Goal: Task Accomplishment & Management: Complete application form

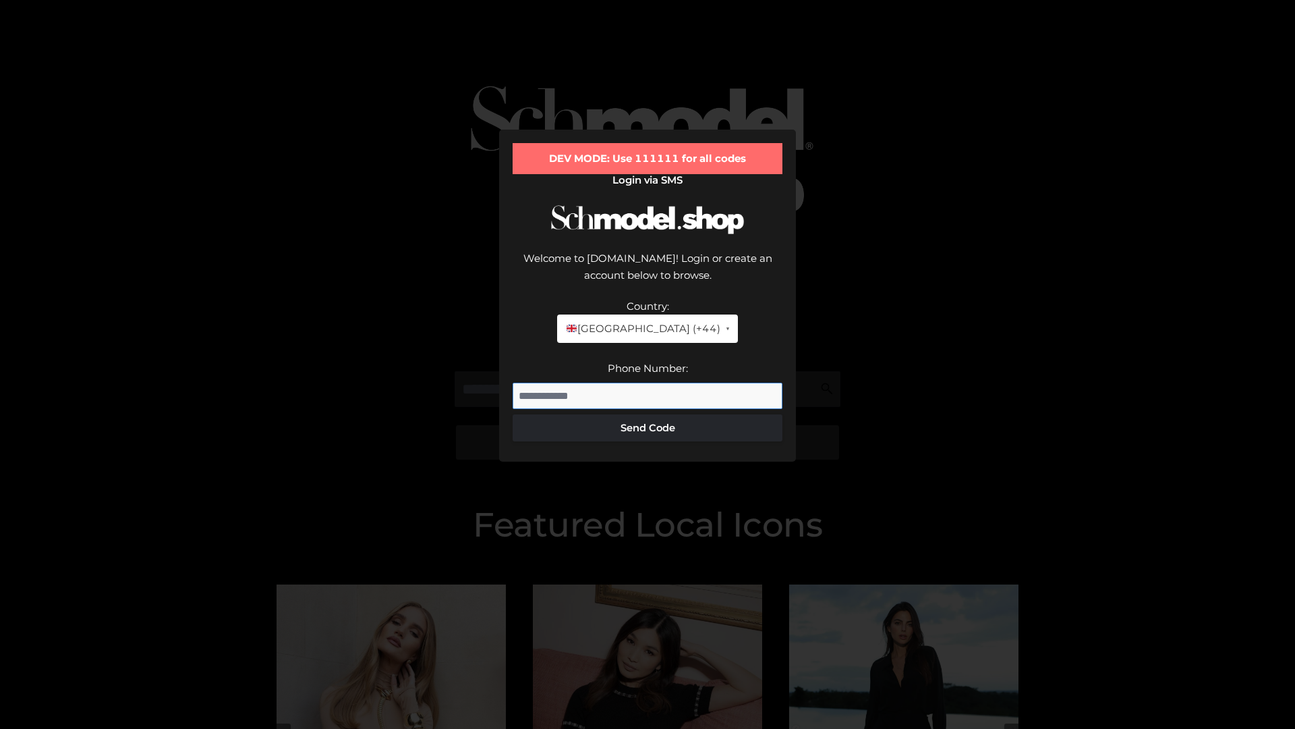
click at [648, 382] on input "Phone Number:" at bounding box center [648, 395] width 270 height 27
type input "**********"
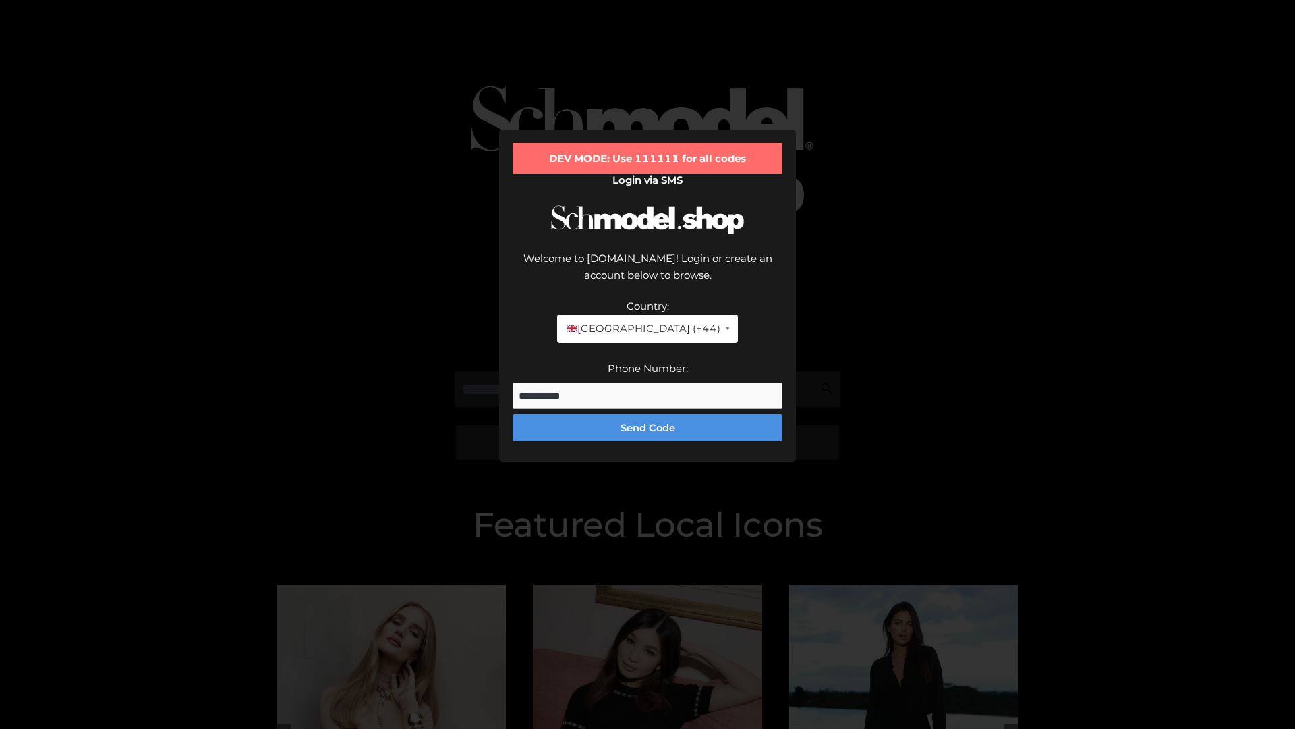
click at [648, 414] on button "Send Code" at bounding box center [648, 427] width 270 height 27
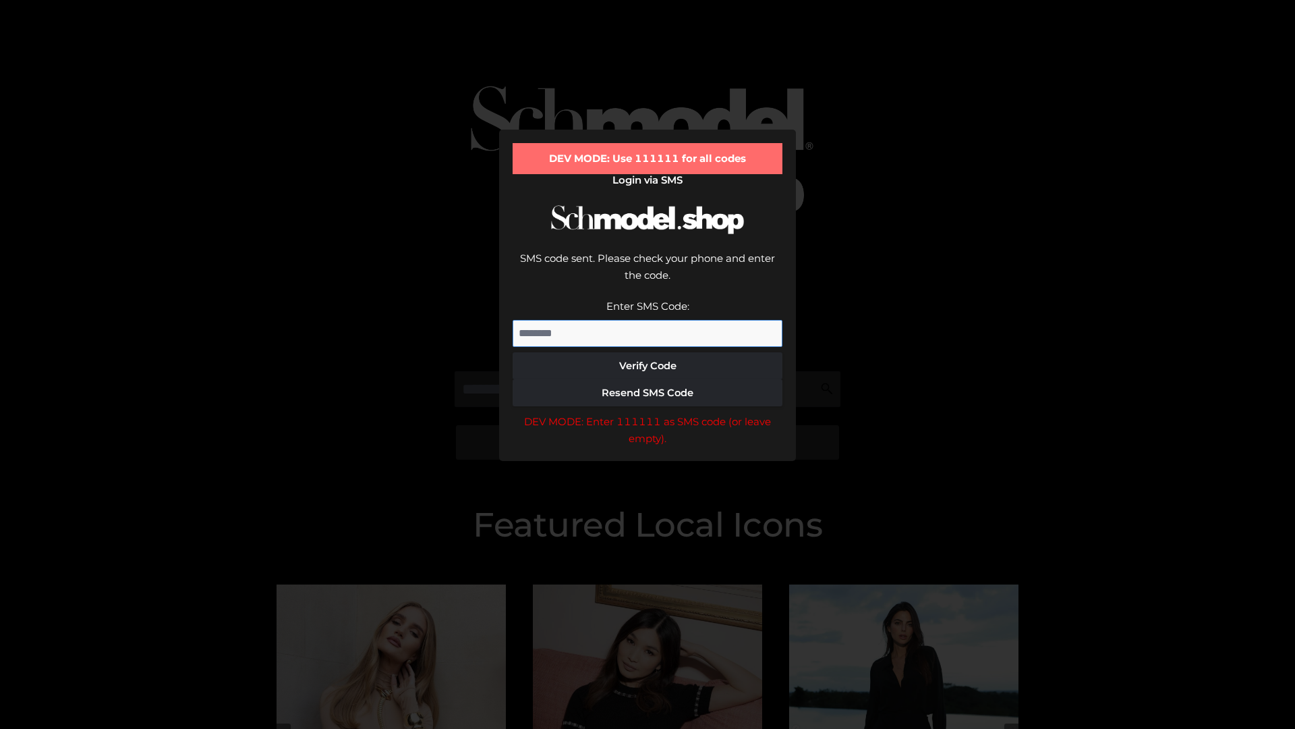
click at [648, 320] on input "Enter SMS Code:" at bounding box center [648, 333] width 270 height 27
type input "******"
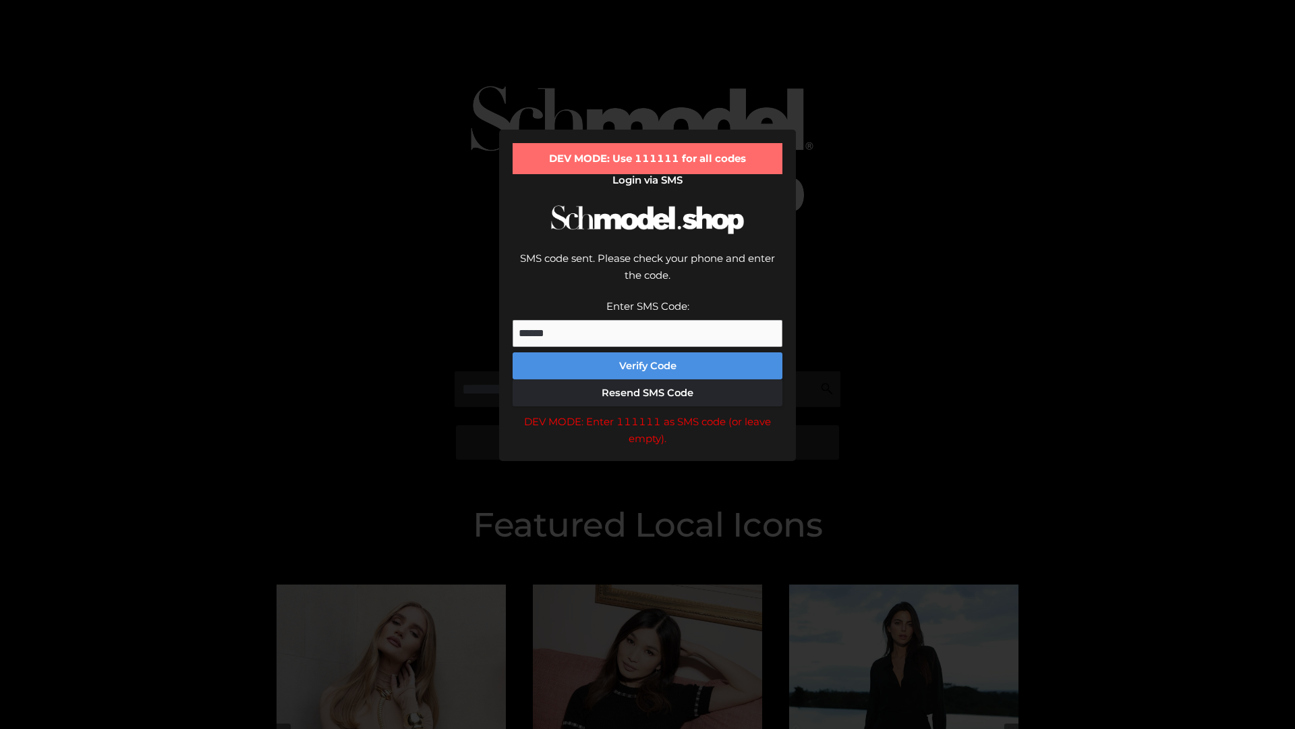
click at [648, 352] on button "Verify Code" at bounding box center [648, 365] width 270 height 27
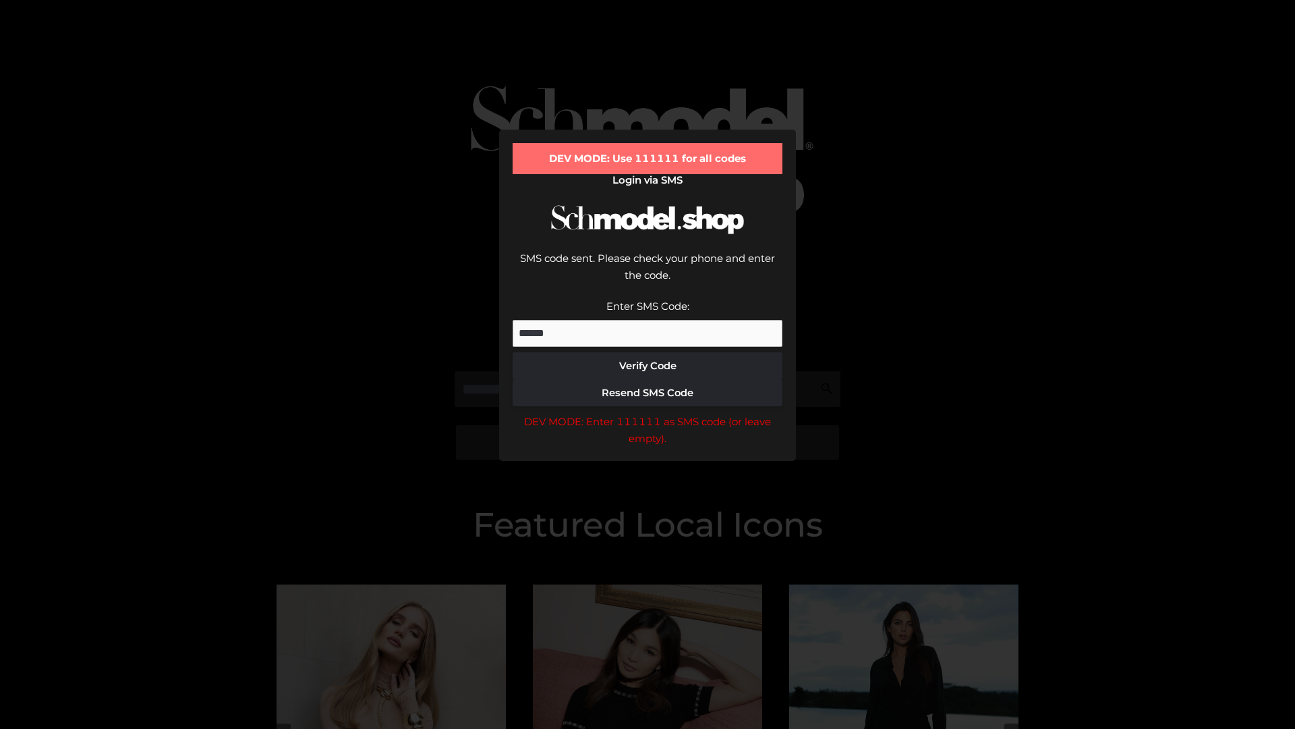
click at [648, 413] on div "DEV MODE: Enter 111111 as SMS code (or leave empty)." at bounding box center [648, 430] width 270 height 34
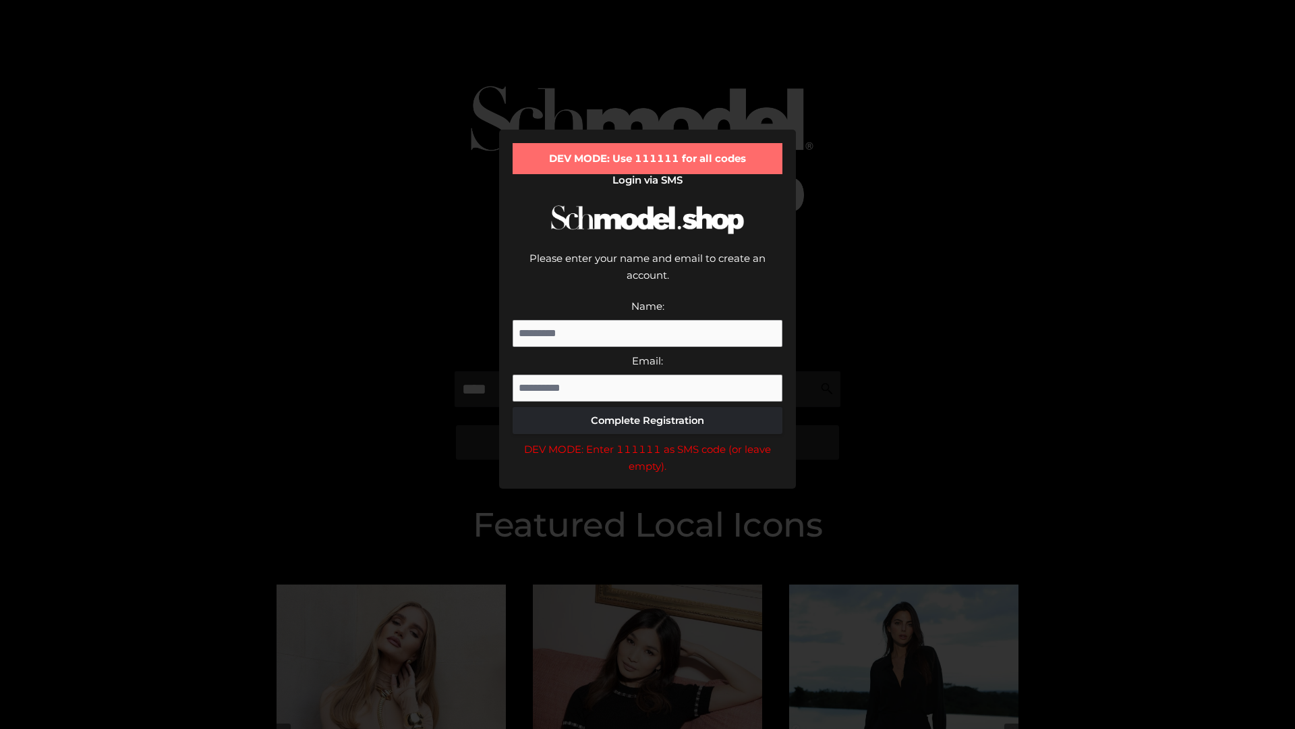
click at [648, 440] on div "DEV MODE: Enter 111111 as SMS code (or leave empty)." at bounding box center [648, 457] width 270 height 34
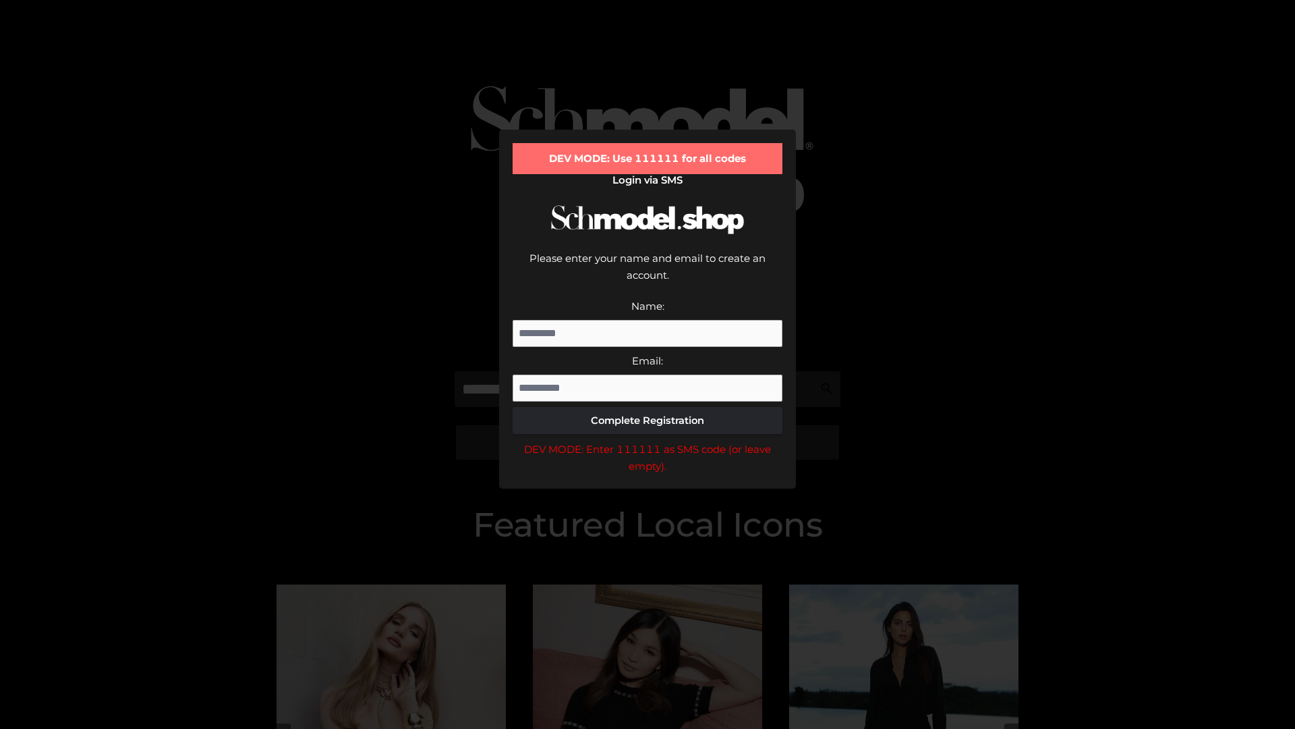
click at [648, 440] on div "DEV MODE: Enter 111111 as SMS code (or leave empty)." at bounding box center [648, 457] width 270 height 34
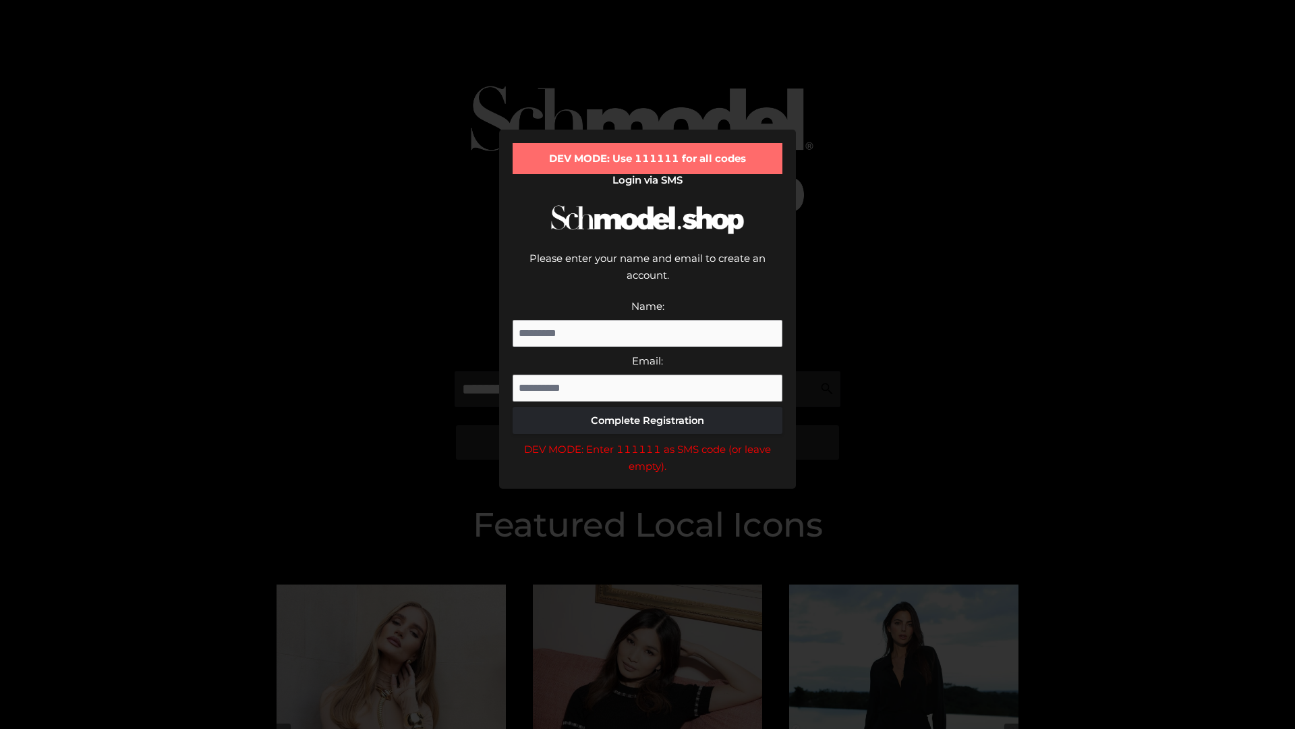
click at [648, 440] on div "DEV MODE: Enter 111111 as SMS code (or leave empty)." at bounding box center [648, 457] width 270 height 34
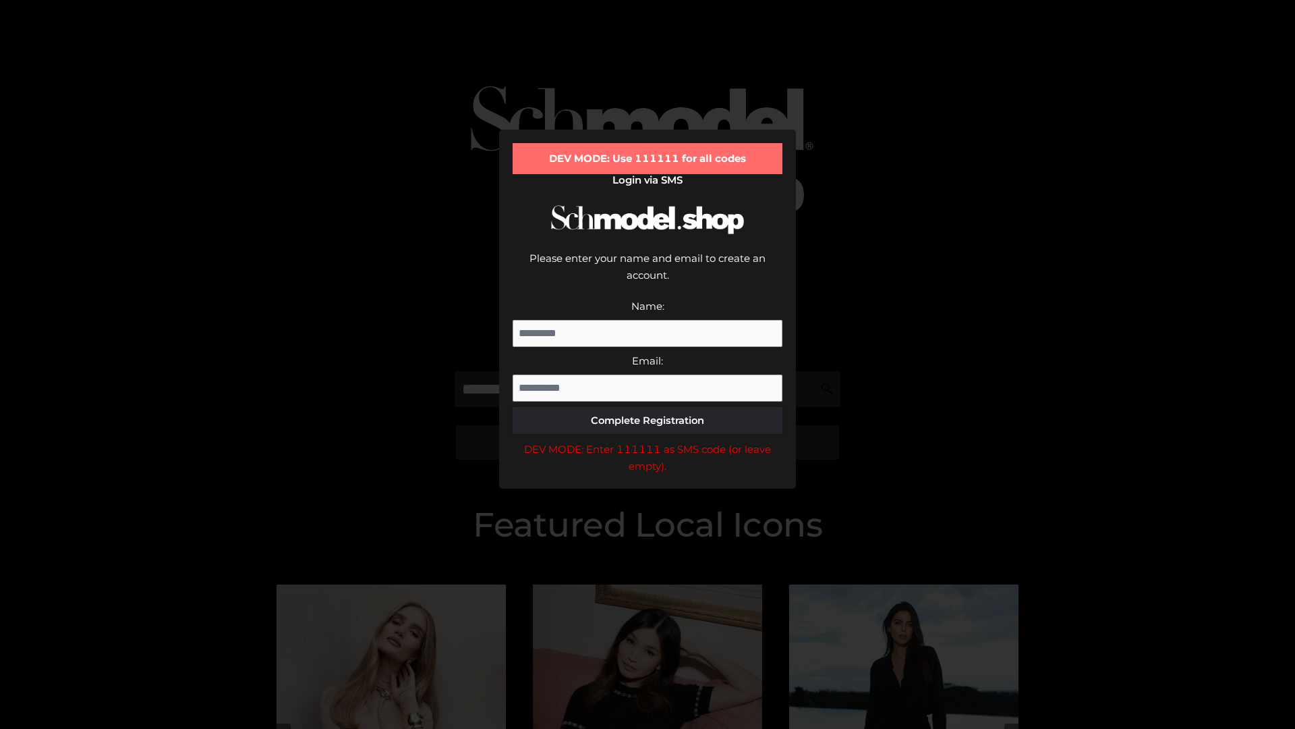
click at [648, 440] on div "DEV MODE: Enter 111111 as SMS code (or leave empty)." at bounding box center [648, 457] width 270 height 34
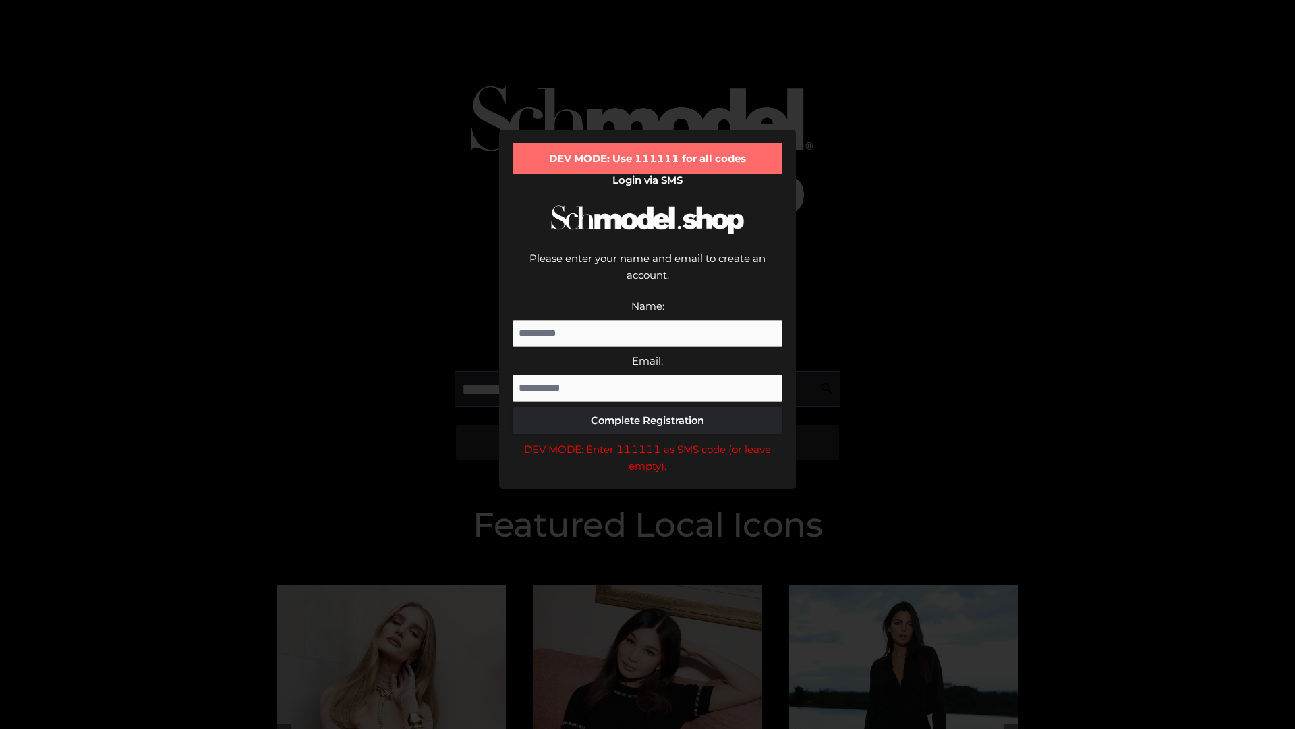
scroll to position [0, 1]
click at [648, 440] on div "DEV MODE: Enter 111111 as SMS code (or leave empty)." at bounding box center [648, 457] width 270 height 34
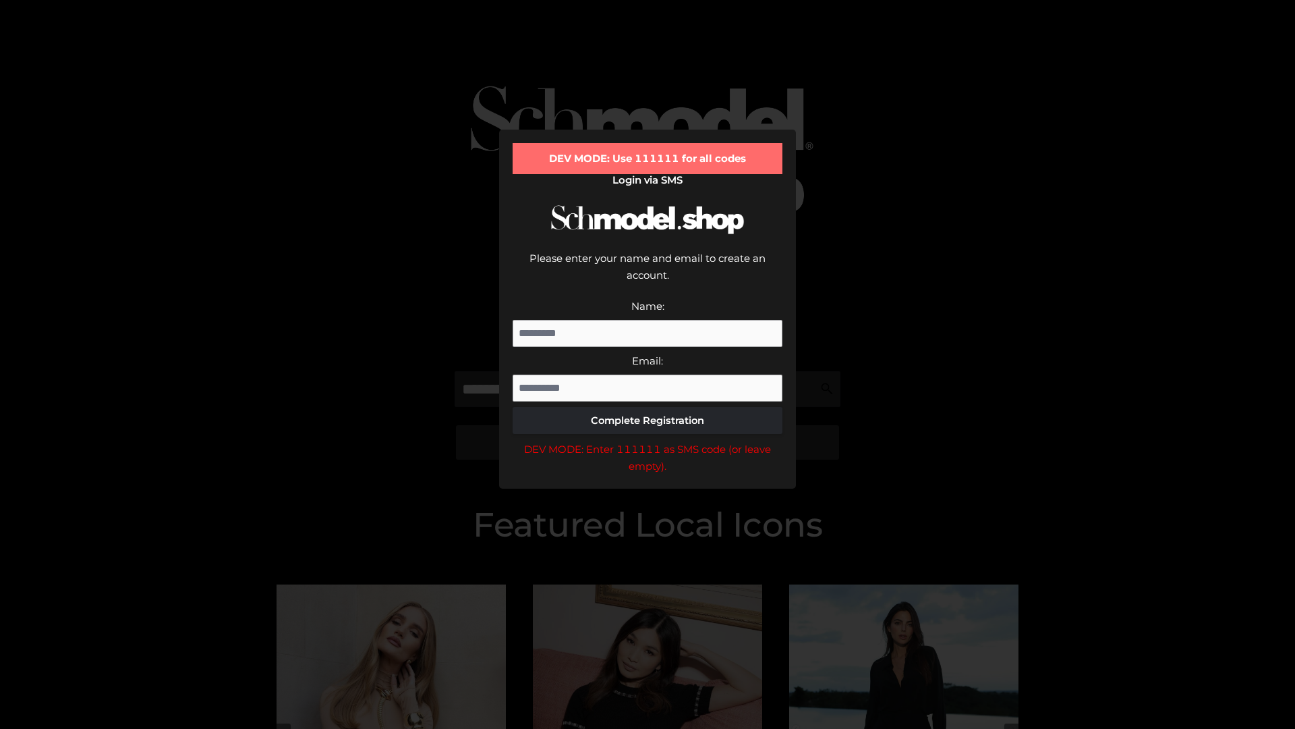
click at [648, 440] on div "DEV MODE: Enter 111111 as SMS code (or leave empty)." at bounding box center [648, 457] width 270 height 34
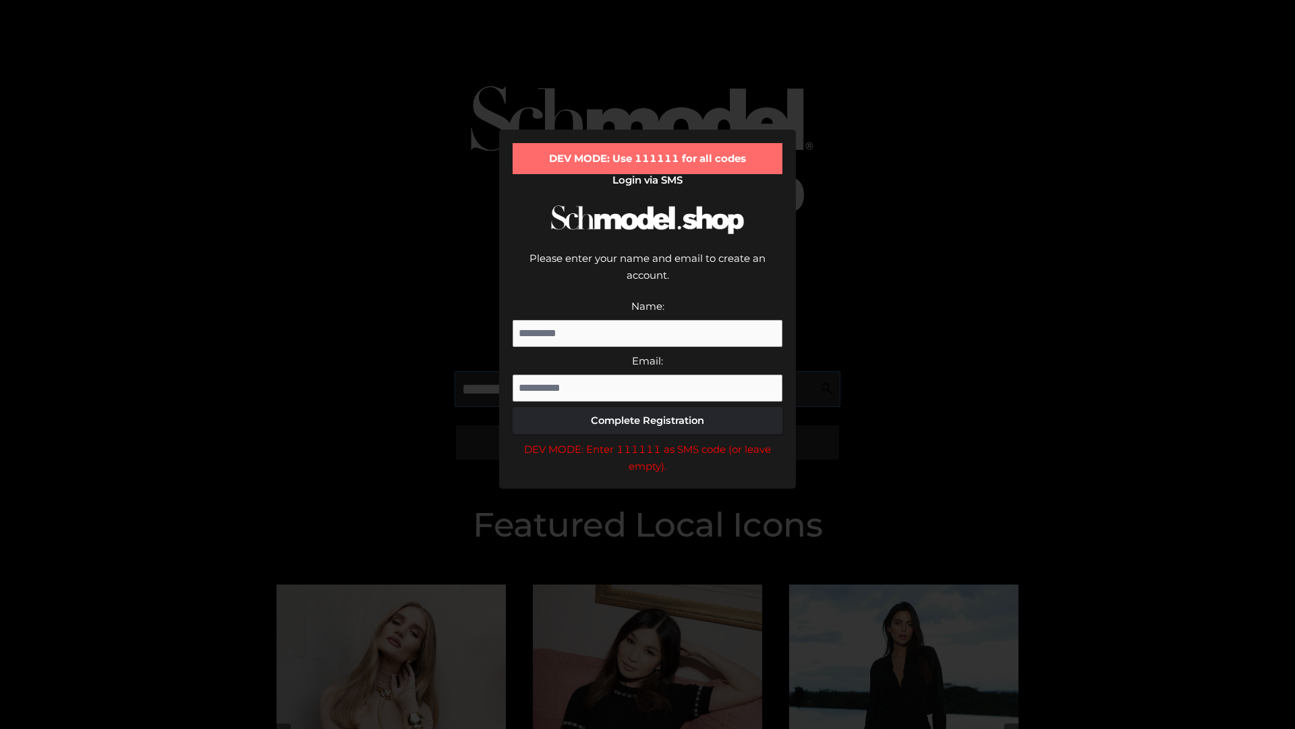
scroll to position [0, 82]
click at [648, 440] on div "DEV MODE: Enter 111111 as SMS code (or leave empty)." at bounding box center [648, 457] width 270 height 34
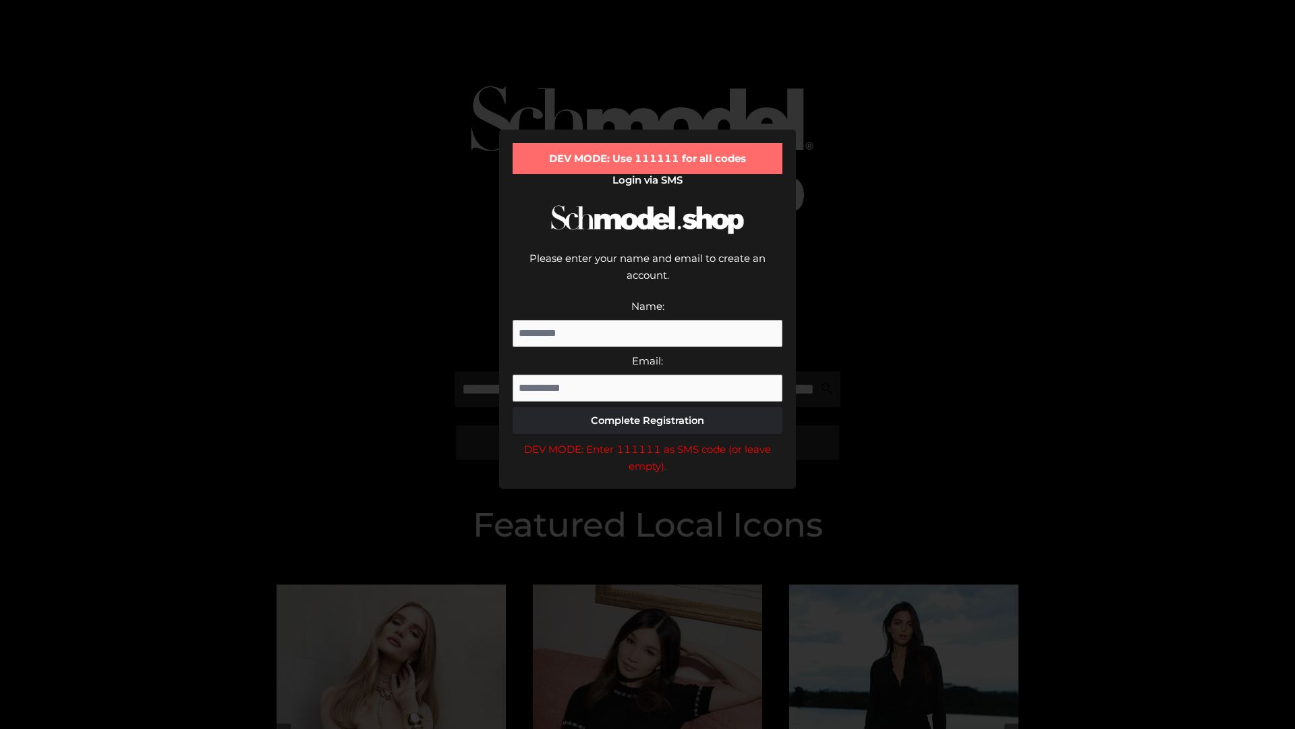
click at [648, 440] on div "DEV MODE: Enter 111111 as SMS code (or leave empty)." at bounding box center [648, 457] width 270 height 34
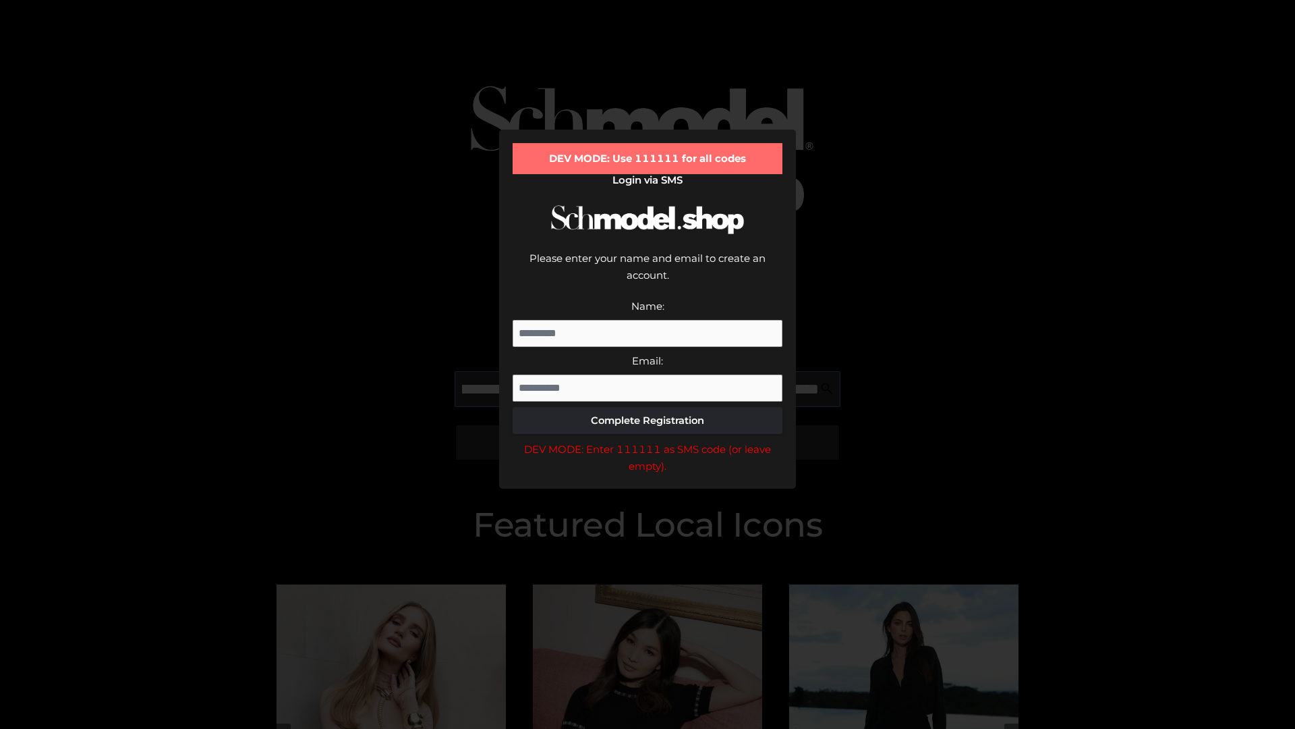
scroll to position [0, 167]
click at [648, 440] on div "DEV MODE: Enter 111111 as SMS code (or leave empty)." at bounding box center [648, 457] width 270 height 34
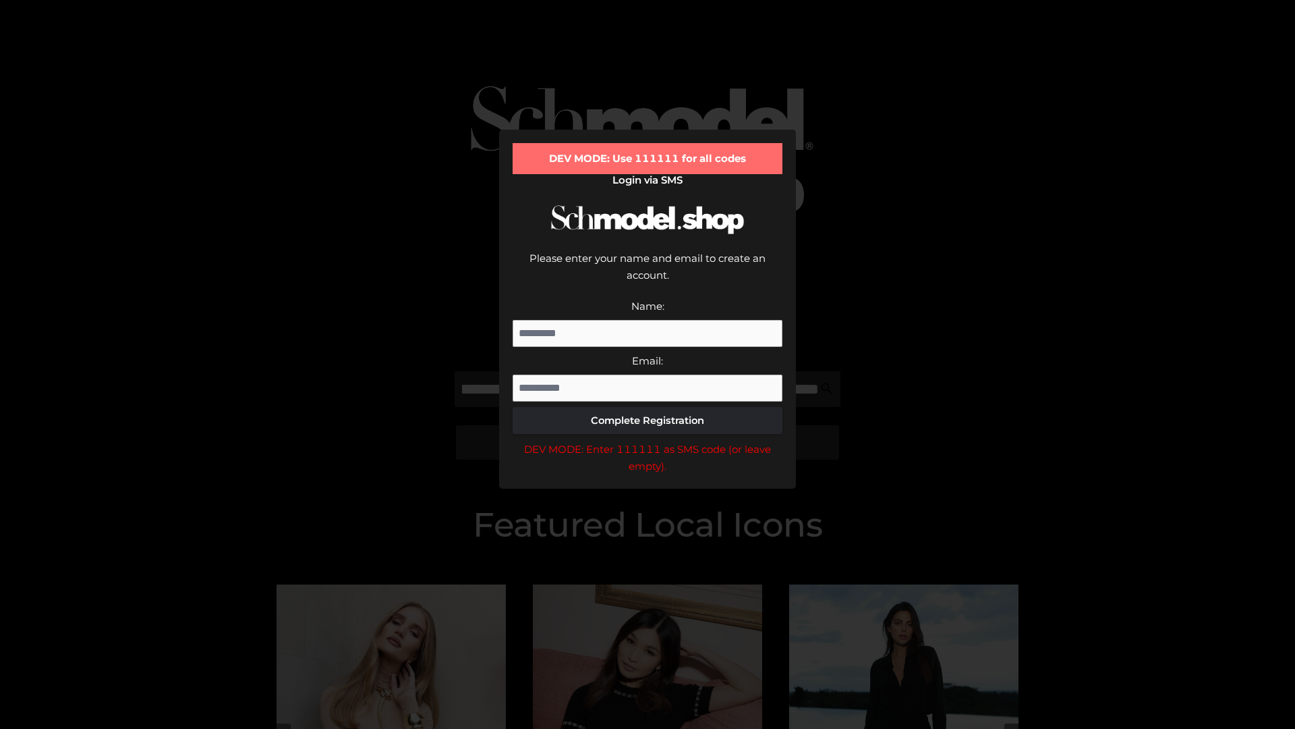
click at [648, 440] on div "DEV MODE: Enter 111111 as SMS code (or leave empty)." at bounding box center [648, 457] width 270 height 34
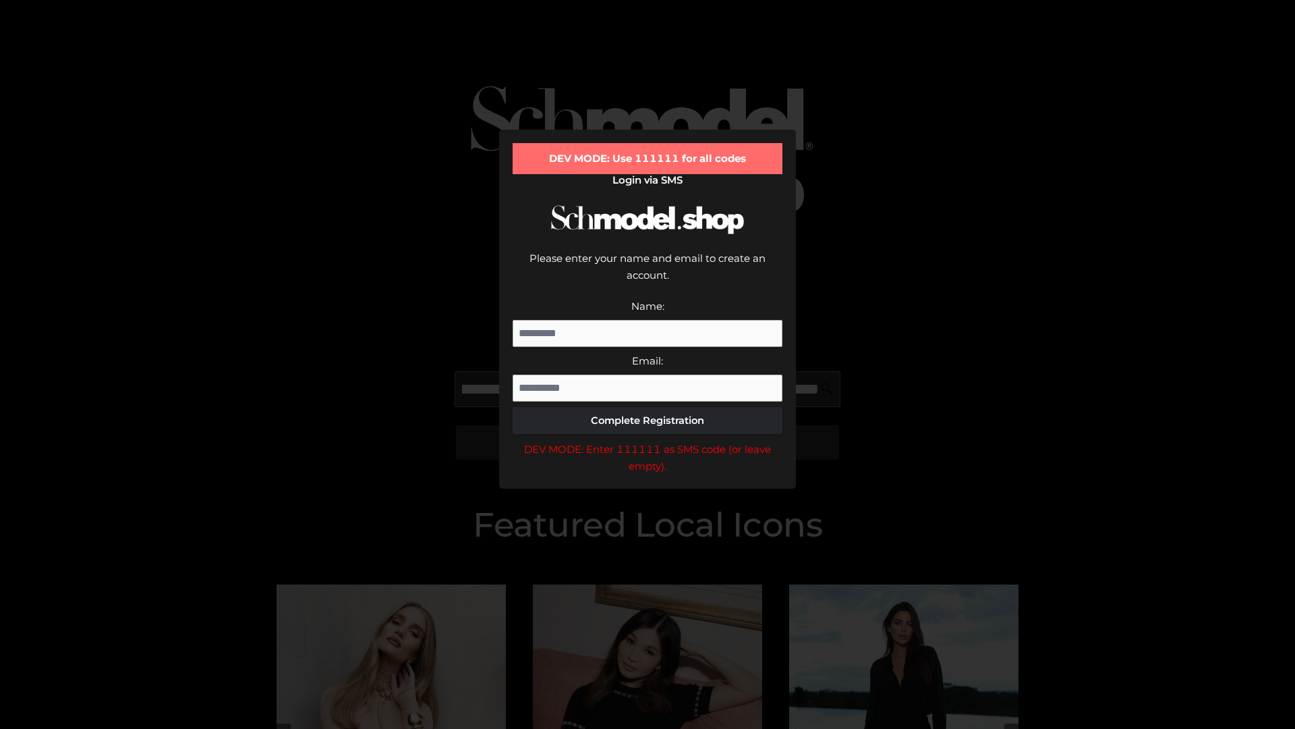
scroll to position [0, 245]
click at [648, 440] on div "DEV MODE: Enter 111111 as SMS code (or leave empty)." at bounding box center [648, 457] width 270 height 34
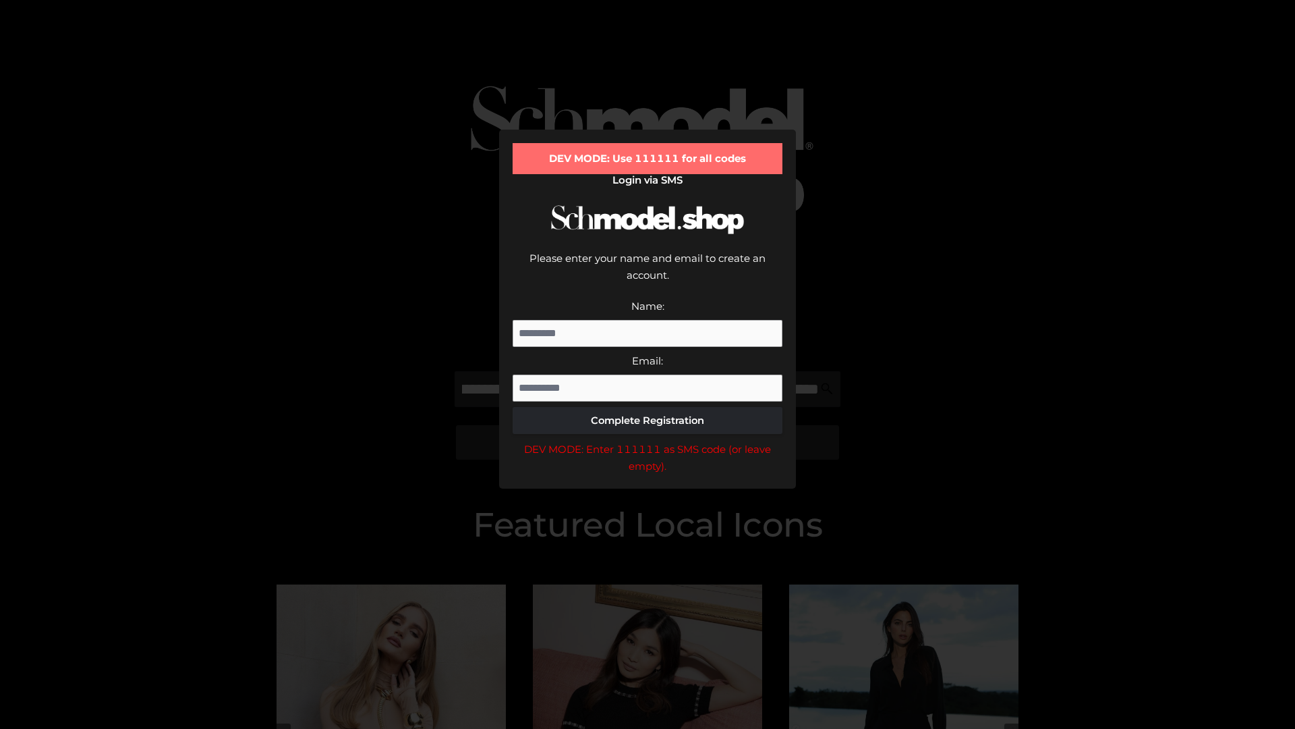
click at [648, 440] on div "DEV MODE: Enter 111111 as SMS code (or leave empty)." at bounding box center [648, 457] width 270 height 34
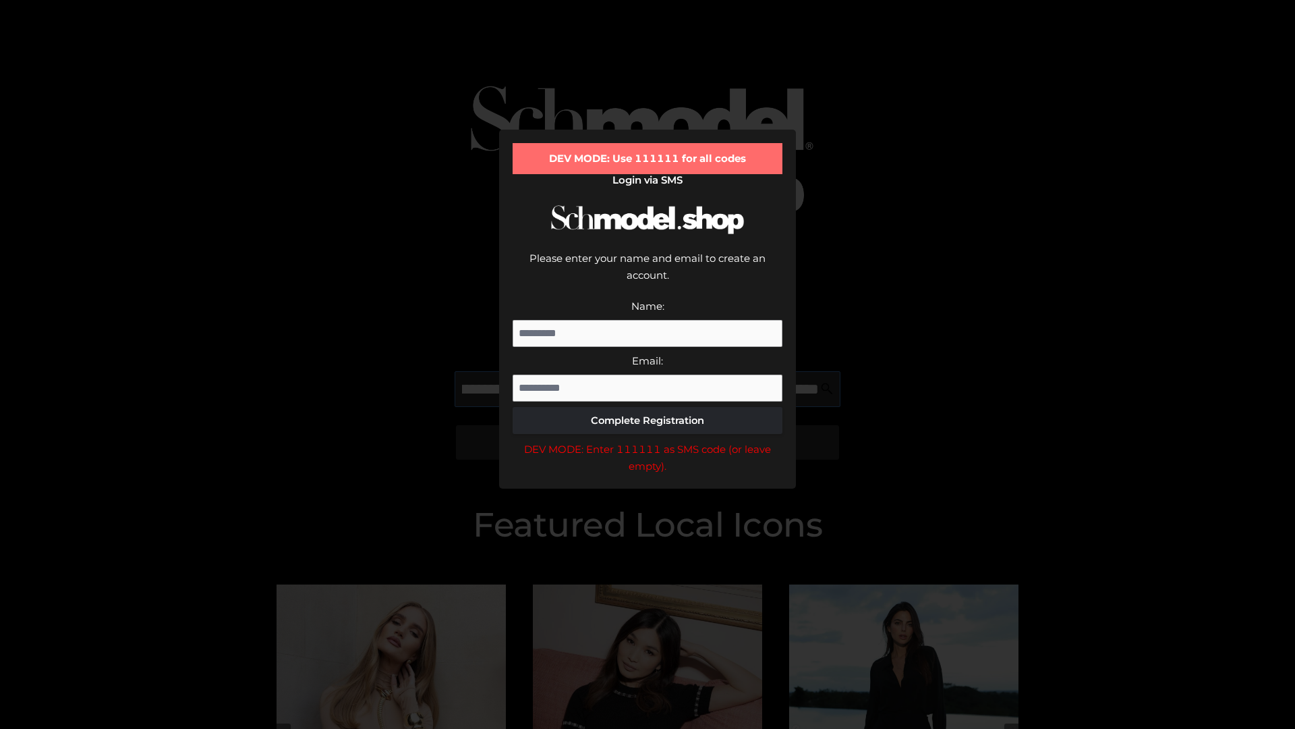
scroll to position [0, 326]
click at [648, 440] on div "DEV MODE: Enter 111111 as SMS code (or leave empty)." at bounding box center [648, 457] width 270 height 34
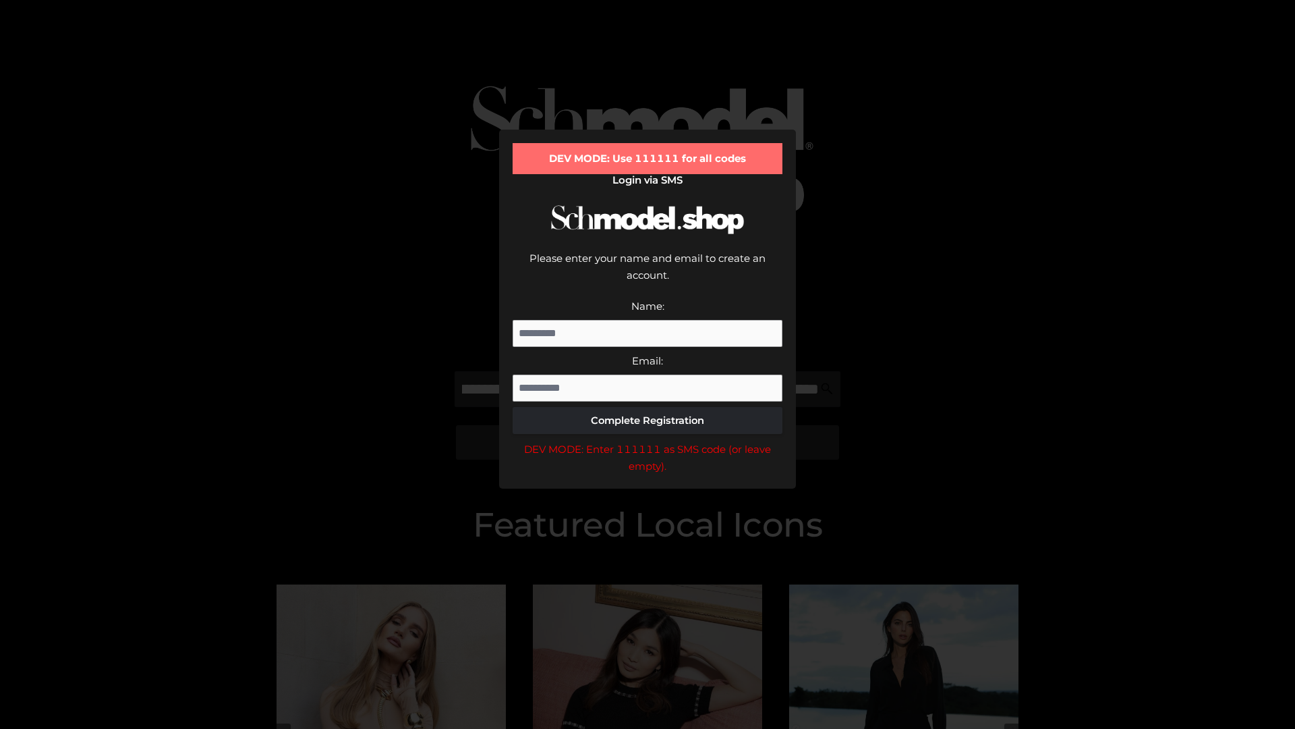
click at [648, 440] on div "DEV MODE: Enter 111111 as SMS code (or leave empty)." at bounding box center [648, 457] width 270 height 34
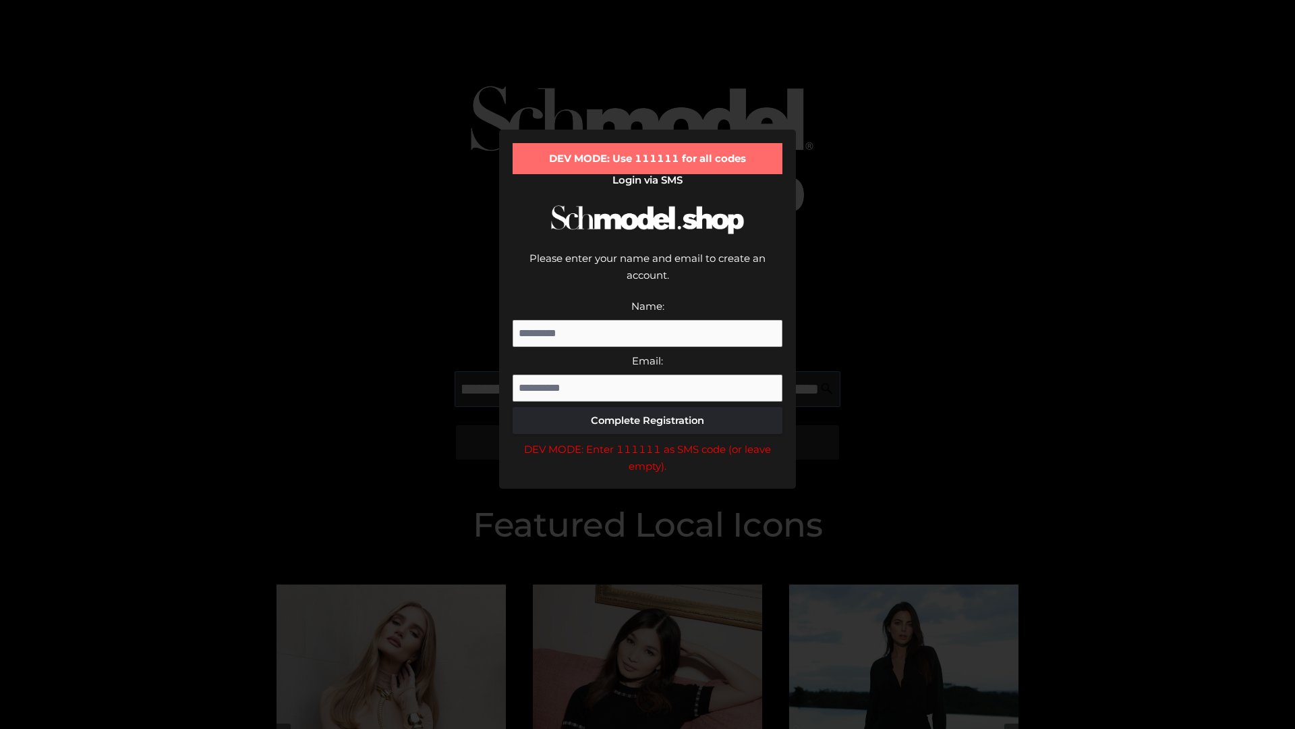
scroll to position [0, 411]
click at [648, 440] on div "DEV MODE: Enter 111111 as SMS code (or leave empty)." at bounding box center [648, 457] width 270 height 34
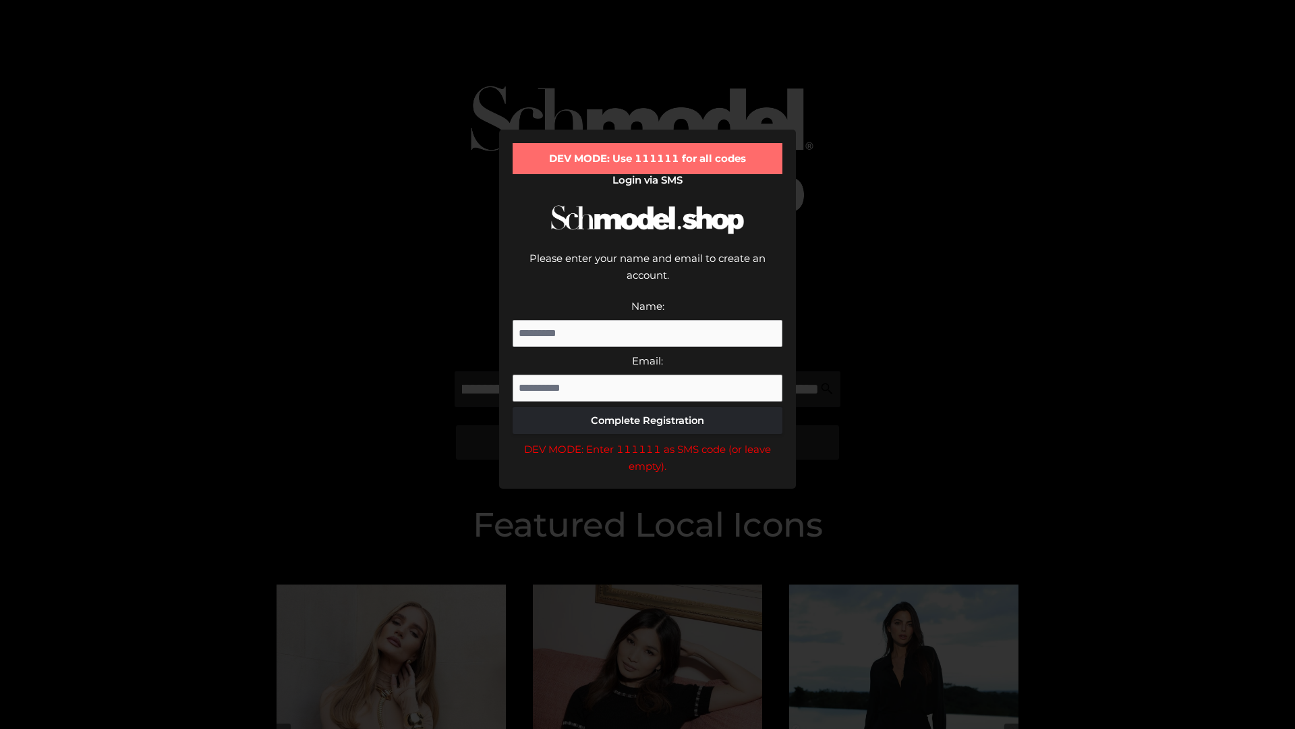
click at [648, 440] on div "DEV MODE: Enter 111111 as SMS code (or leave empty)." at bounding box center [648, 457] width 270 height 34
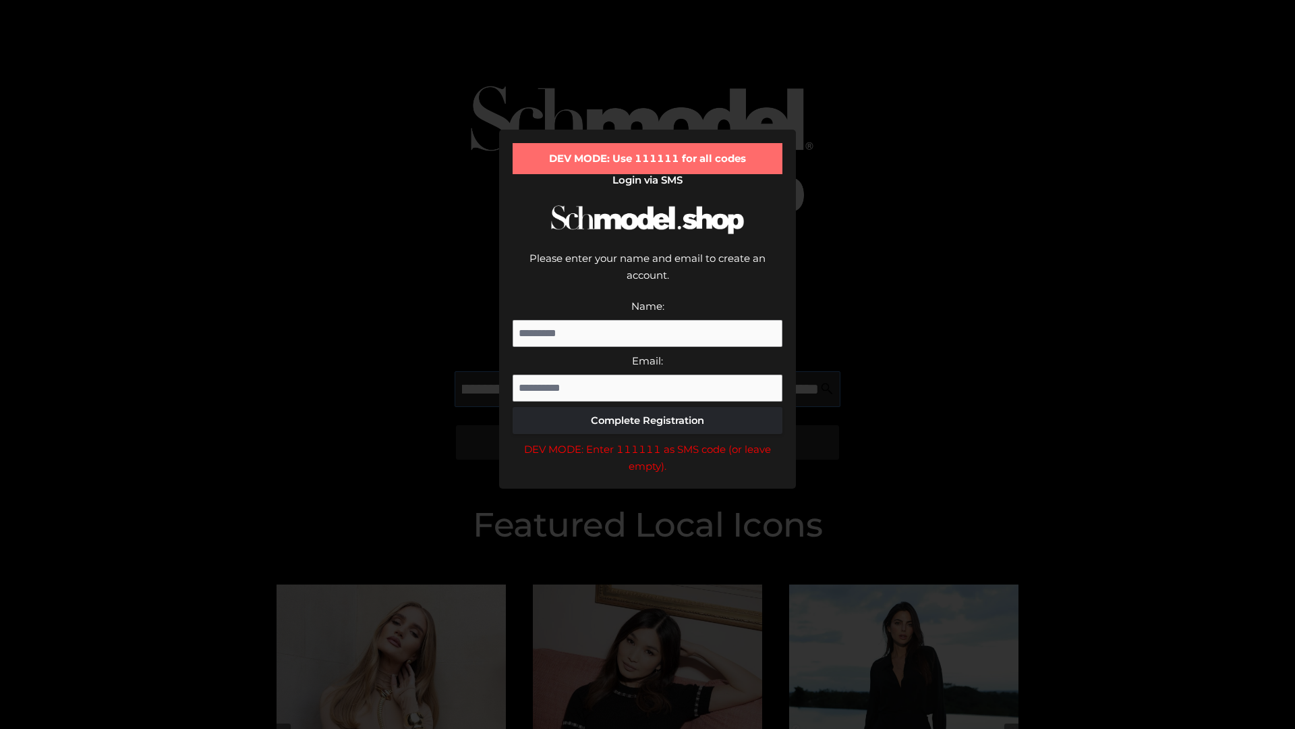
scroll to position [0, 489]
click at [648, 440] on div "DEV MODE: Enter 111111 as SMS code (or leave empty)." at bounding box center [648, 457] width 270 height 34
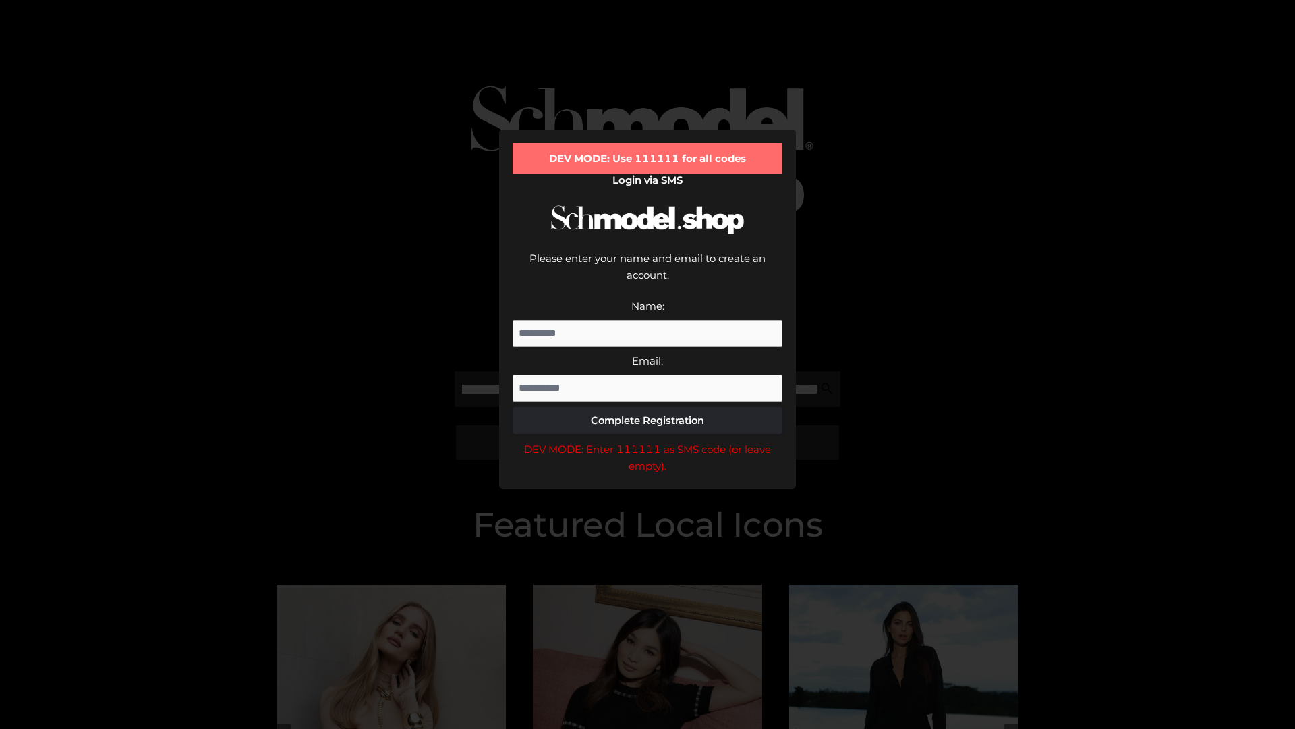
click at [648, 440] on div "DEV MODE: Enter 111111 as SMS code (or leave empty)." at bounding box center [648, 457] width 270 height 34
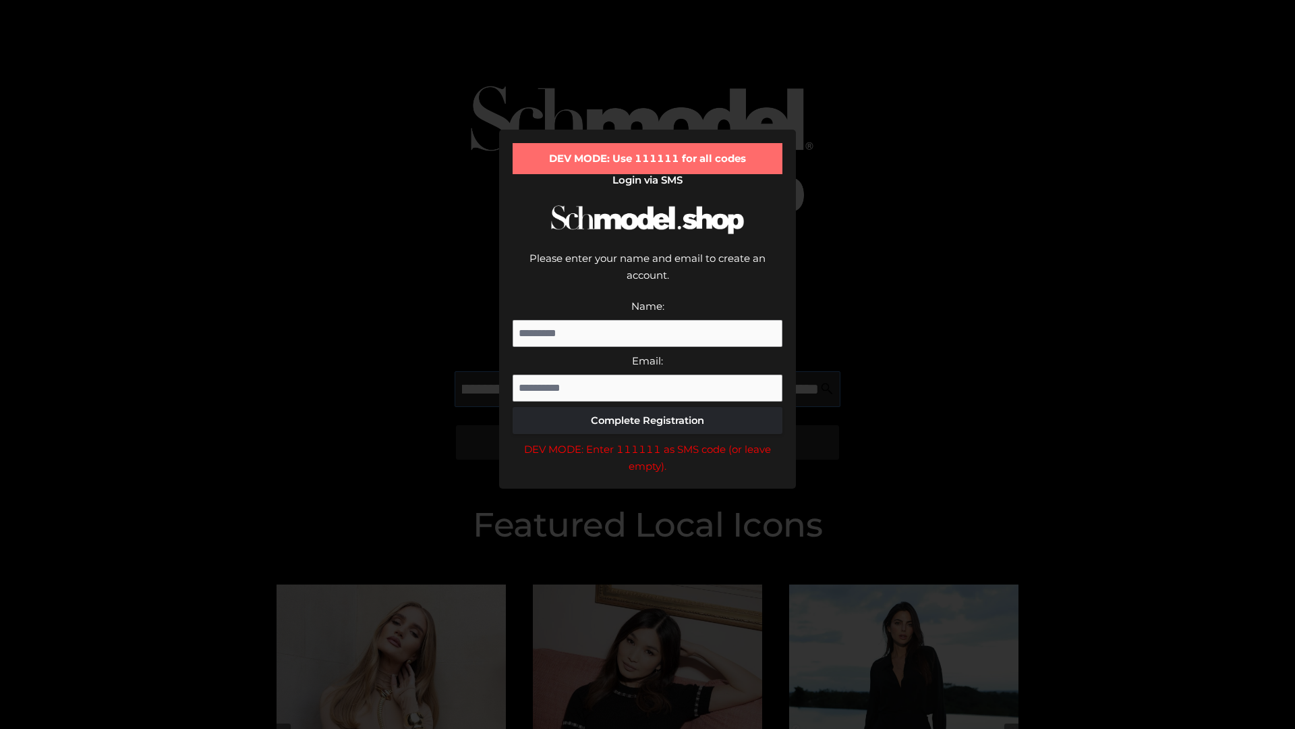
scroll to position [0, 571]
click at [648, 440] on div "DEV MODE: Enter 111111 as SMS code (or leave empty)." at bounding box center [648, 457] width 270 height 34
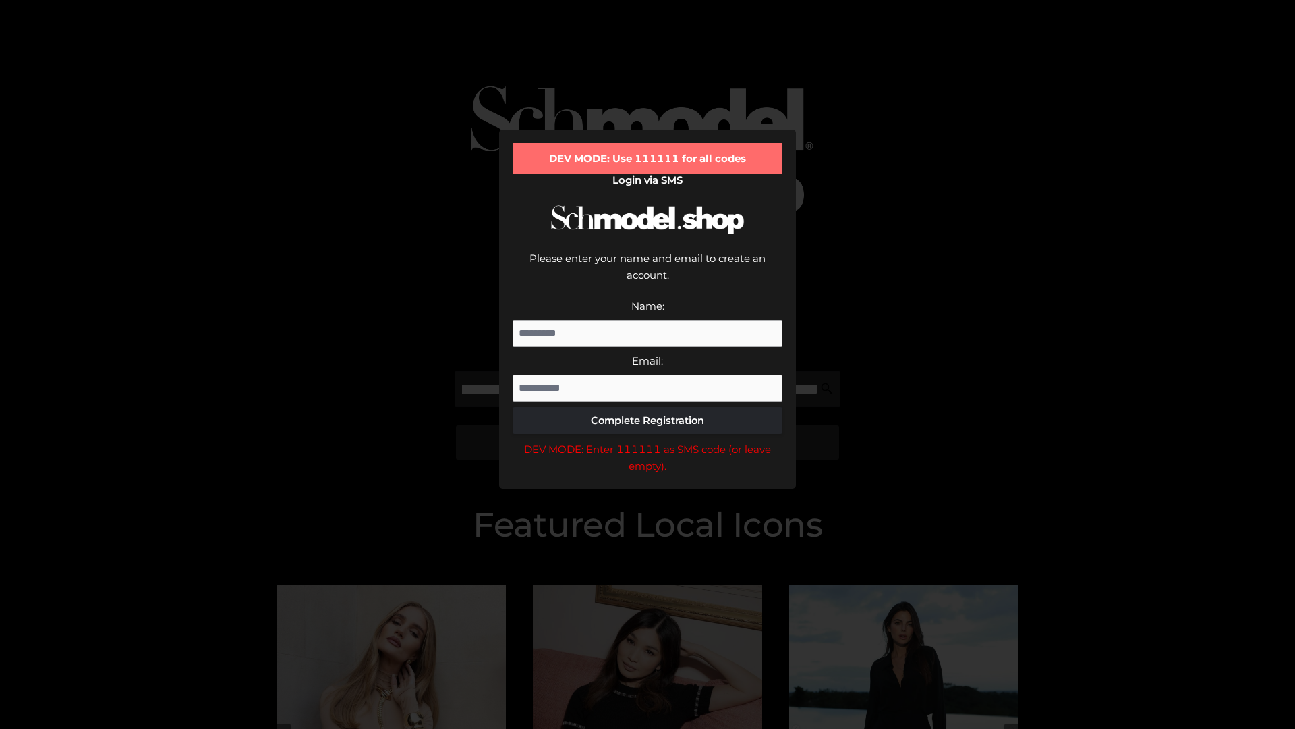
click at [648, 440] on div "DEV MODE: Enter 111111 as SMS code (or leave empty)." at bounding box center [648, 457] width 270 height 34
type input "**********"
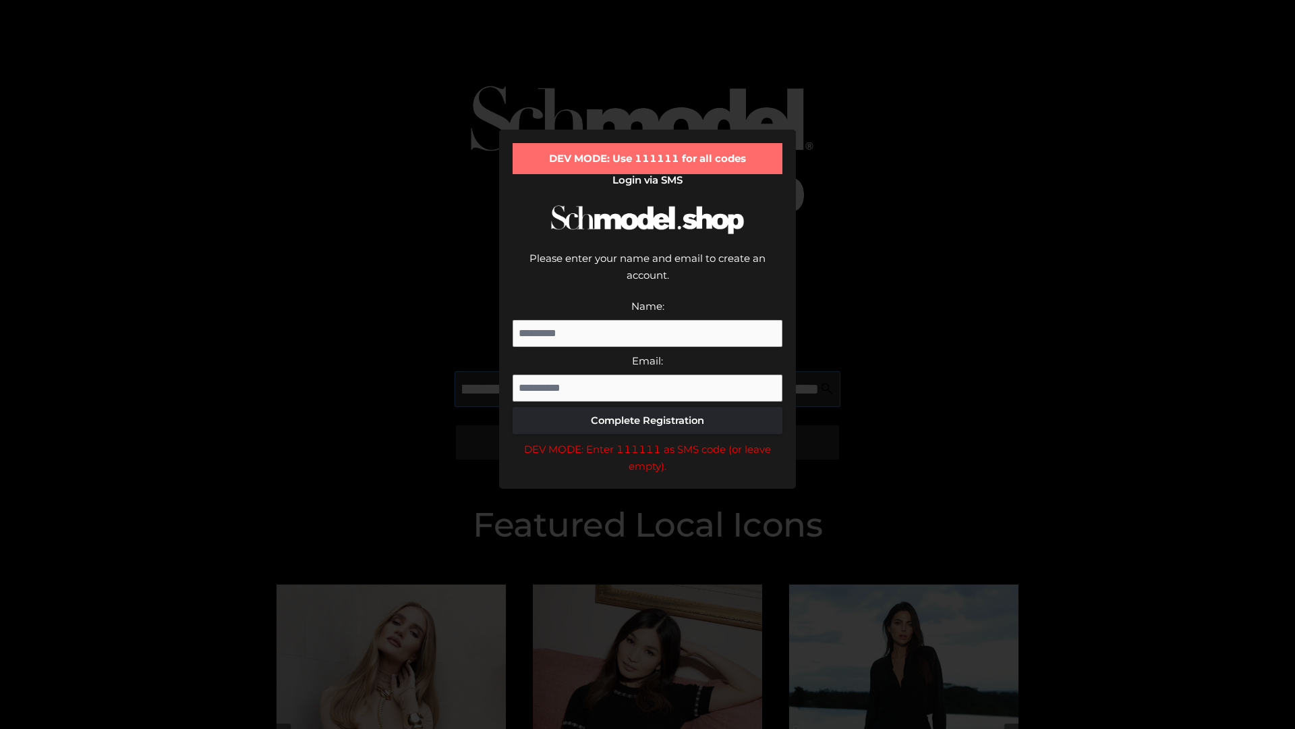
scroll to position [0, 635]
